Goal: Find specific page/section: Find specific page/section

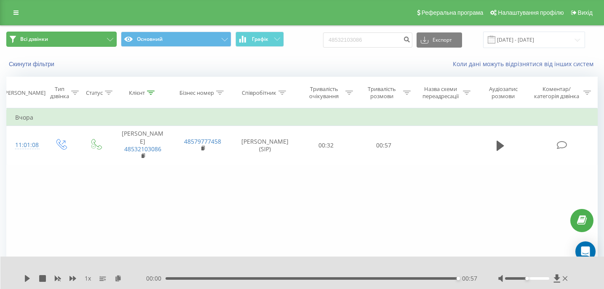
click at [48, 43] on button "Всі дзвінки" at bounding box center [61, 39] width 110 height 15
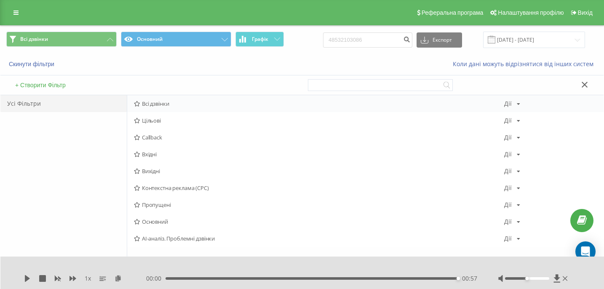
click at [171, 100] on div "Всі дзвінки Дії Редагувати Копіювати Видалити За замовчуванням Поділитися" at bounding box center [365, 103] width 476 height 17
click at [186, 104] on span "Всі дзвінки" at bounding box center [319, 104] width 370 height 6
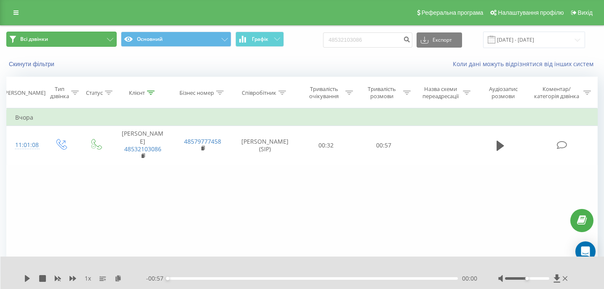
click at [101, 42] on button "Всі дзвінки" at bounding box center [61, 39] width 110 height 15
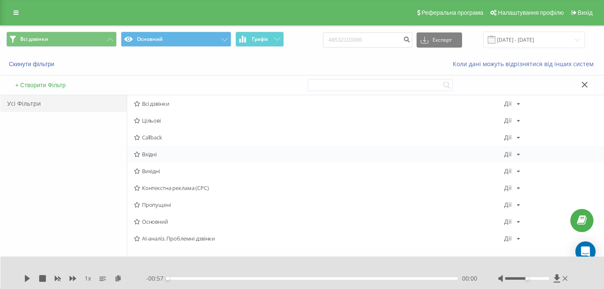
click at [181, 157] on span "Вхідні" at bounding box center [319, 154] width 370 height 6
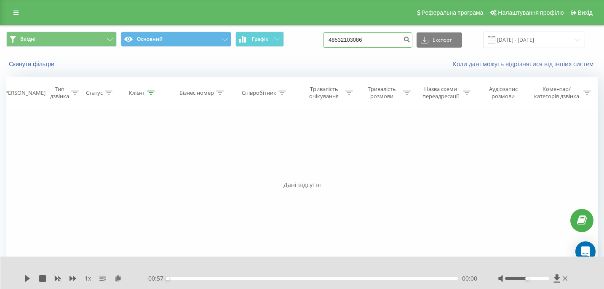
drag, startPoint x: 399, startPoint y: 43, endPoint x: 342, endPoint y: 38, distance: 56.6
click at [342, 38] on div "Вхідні Основний Графік 48532103086 Експорт .csv .xls .xlsx 20.06.2025 - 20.09.2…" at bounding box center [301, 40] width 591 height 16
click at [391, 58] on div "Скинути фільтри Коли дані можуть відрізнятися вiд інших систем" at bounding box center [301, 64] width 603 height 20
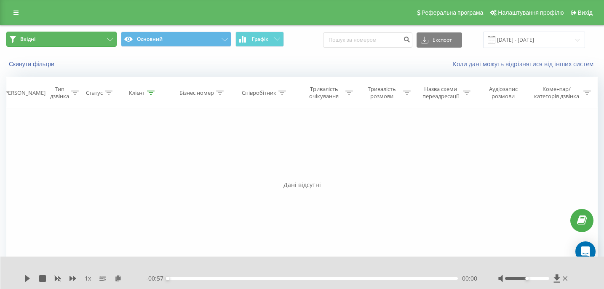
click at [83, 40] on button "Вхідні" at bounding box center [61, 39] width 110 height 15
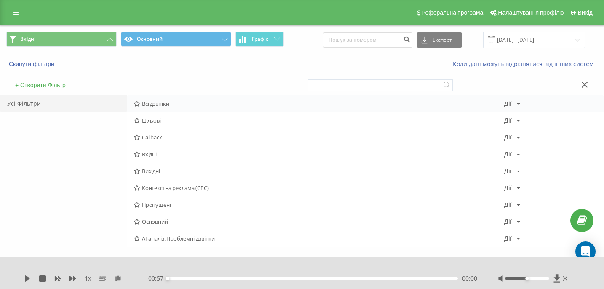
click at [199, 108] on div "Всі дзвінки Дії Редагувати Копіювати Видалити За замовчуванням Поділитися" at bounding box center [365, 103] width 476 height 17
click at [204, 109] on div "Всі дзвінки Дії Редагувати Копіювати Видалити За замовчуванням Поділитися" at bounding box center [365, 103] width 476 height 17
click at [237, 112] on div "Всі дзвінки Дії Редагувати Копіювати Видалити За замовчуванням Поділитися Цільо…" at bounding box center [365, 171] width 476 height 152
click at [237, 103] on span "Всі дзвінки" at bounding box center [319, 104] width 370 height 6
click at [0, 0] on div at bounding box center [0, 0] width 0 height 0
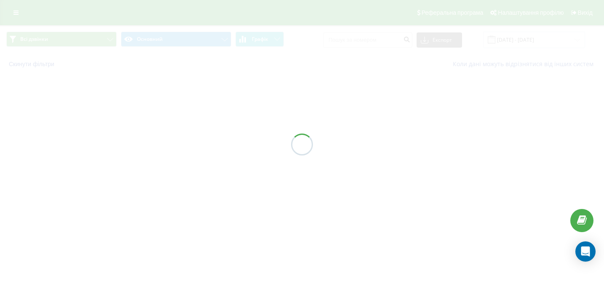
click at [237, 103] on div at bounding box center [302, 144] width 604 height 289
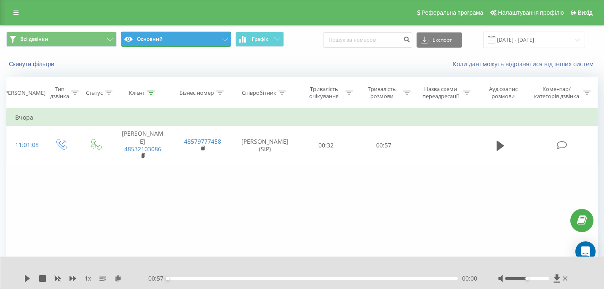
click at [206, 42] on button "Основний" at bounding box center [176, 39] width 110 height 15
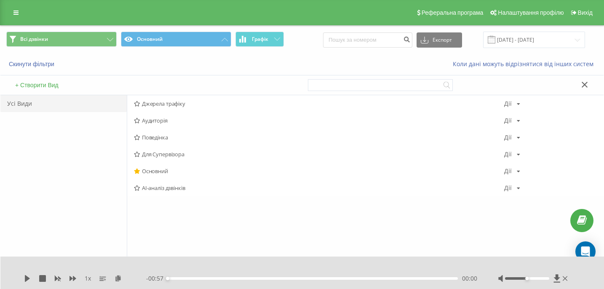
click at [304, 38] on div "Всі дзвінки Основний Графік Експорт .csv .xls .xlsx 20.06.2025 - 20.09.2025" at bounding box center [301, 40] width 591 height 16
click at [266, 40] on span "Графік" at bounding box center [260, 39] width 16 height 6
click at [303, 41] on div "Всі дзвінки Основний Графік Експорт .csv .xls .xlsx 20.06.2025 - 20.09.2025" at bounding box center [301, 40] width 591 height 16
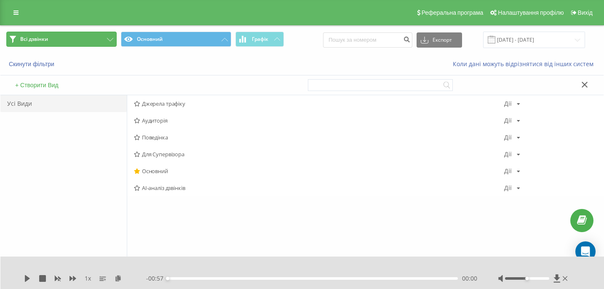
click at [93, 37] on button "Всі дзвінки" at bounding box center [61, 39] width 110 height 15
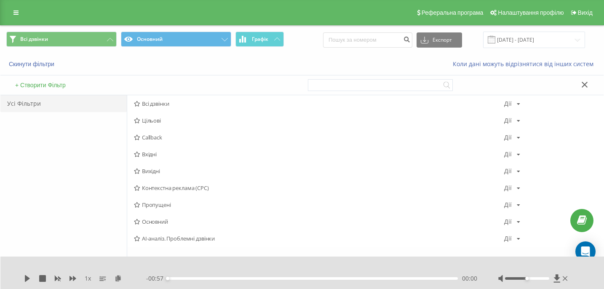
click at [65, 215] on div "Усі Фільтри" at bounding box center [63, 194] width 126 height 198
